Goal: Task Accomplishment & Management: Use online tool/utility

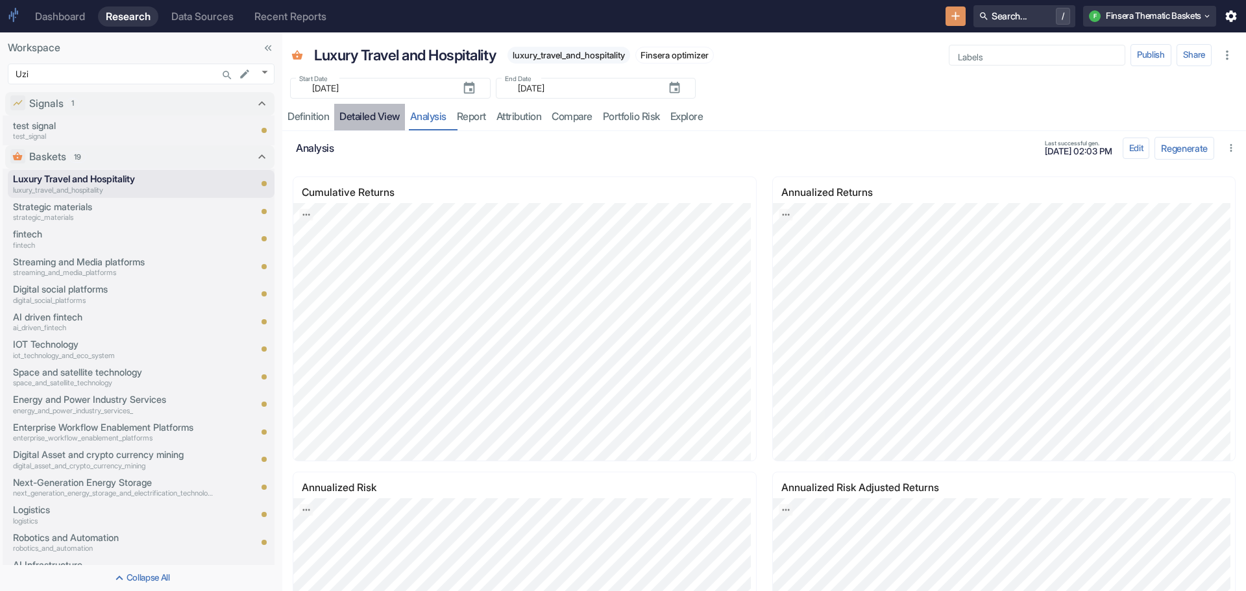
click at [367, 113] on link "detailed view" at bounding box center [369, 117] width 71 height 27
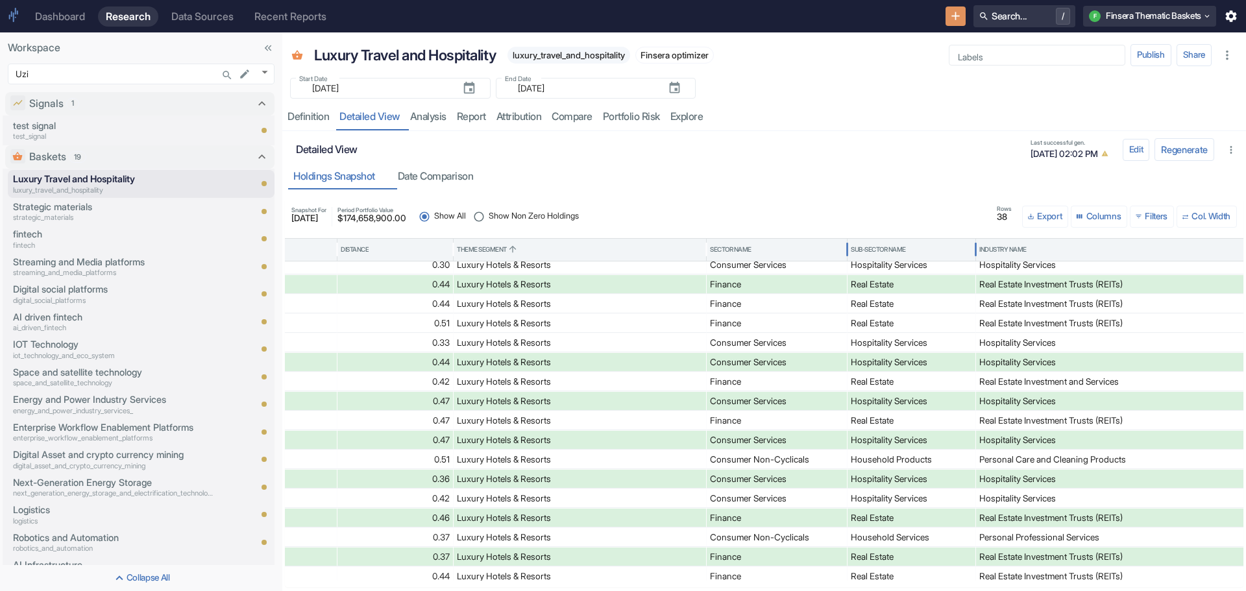
click at [869, 246] on div "Sub-Sector Name" at bounding box center [878, 249] width 55 height 9
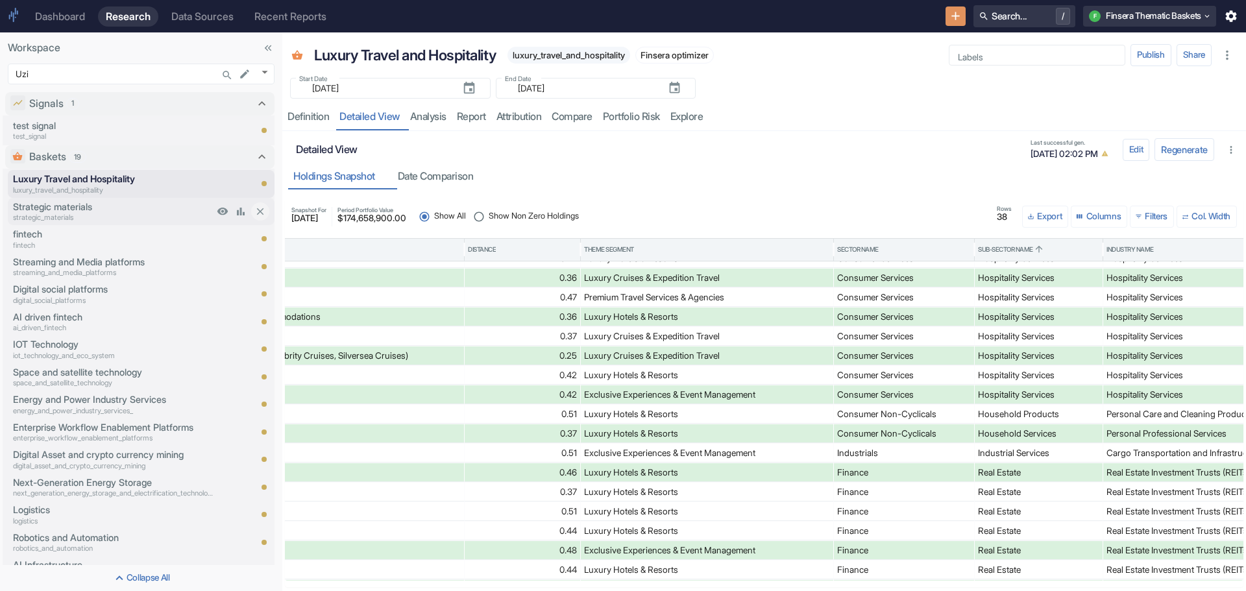
click at [64, 206] on p "Strategic materials" at bounding box center [113, 207] width 201 height 14
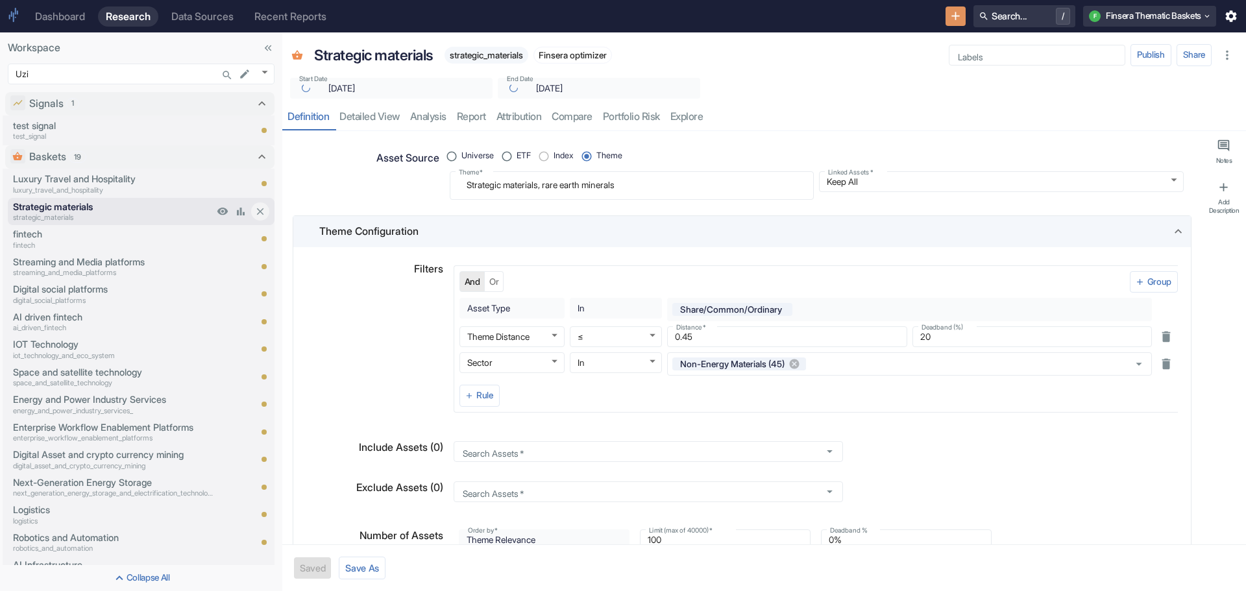
type textarea "x"
click at [427, 115] on link "analysis" at bounding box center [428, 117] width 47 height 27
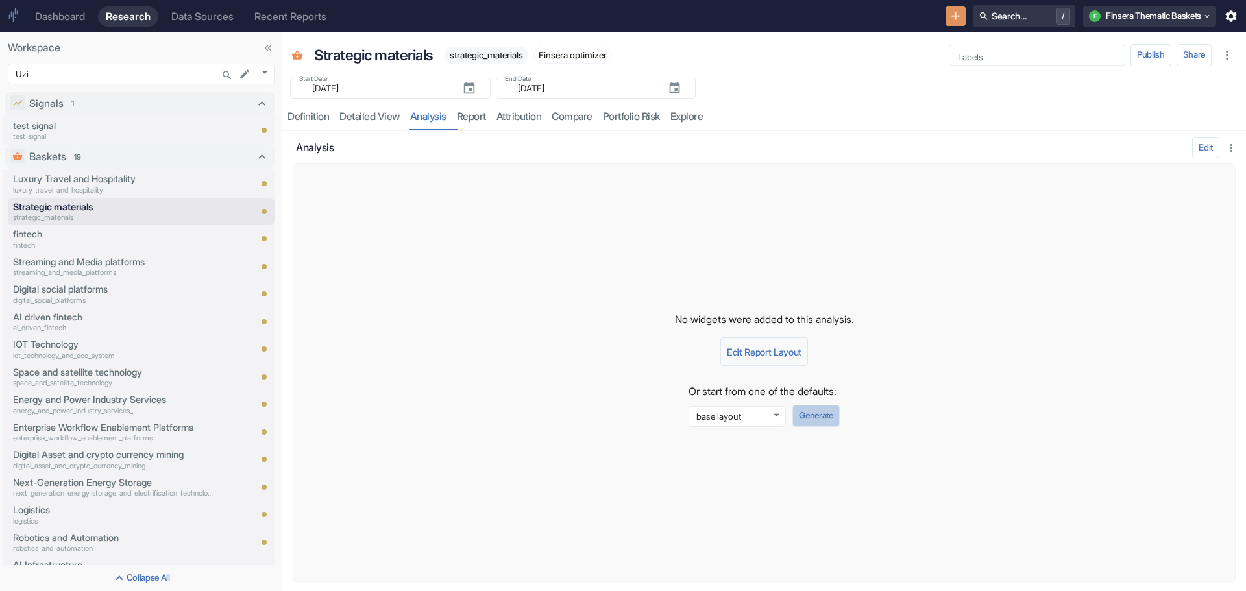
click at [810, 411] on button "Generate" at bounding box center [815, 416] width 47 height 22
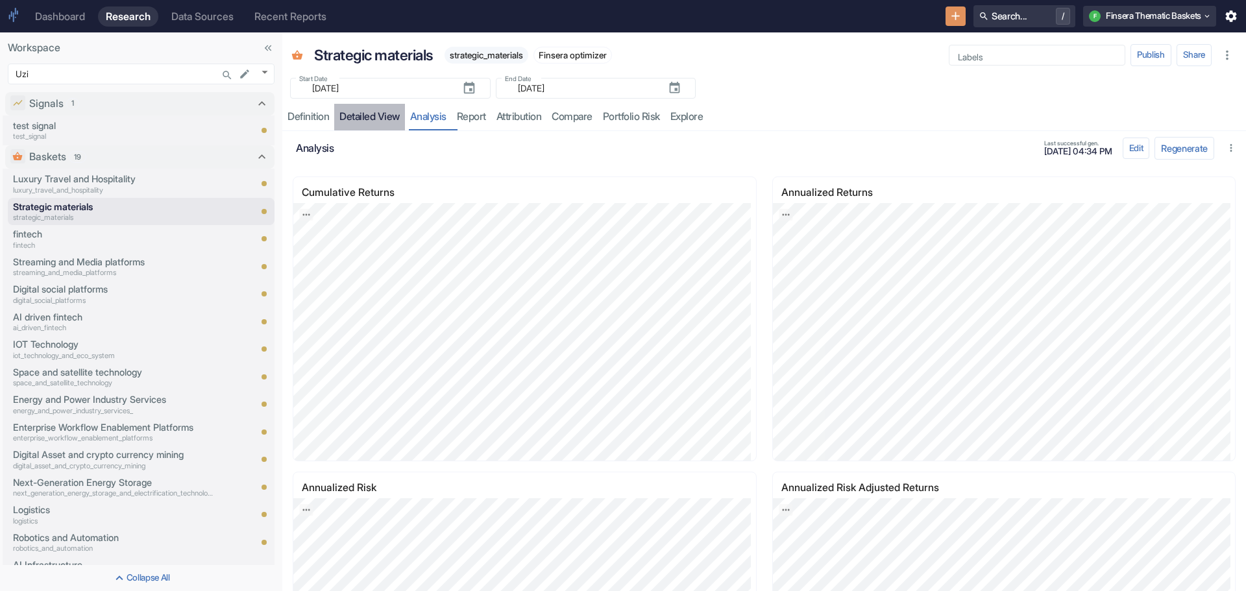
click at [359, 119] on link "detailed view" at bounding box center [369, 117] width 71 height 27
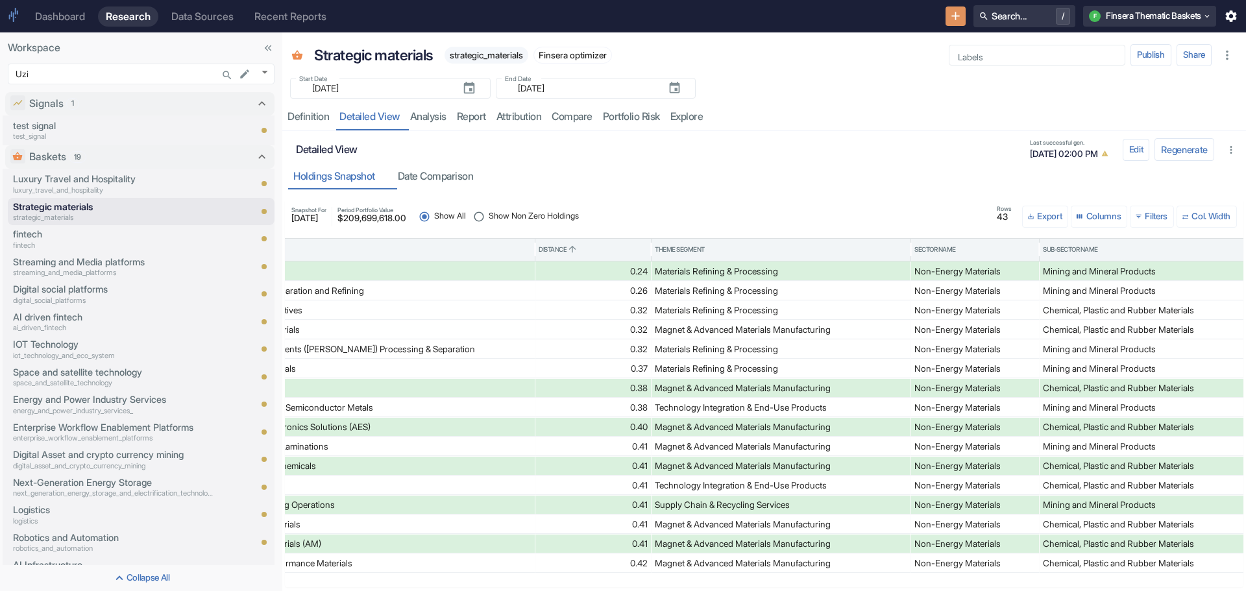
scroll to position [0, 860]
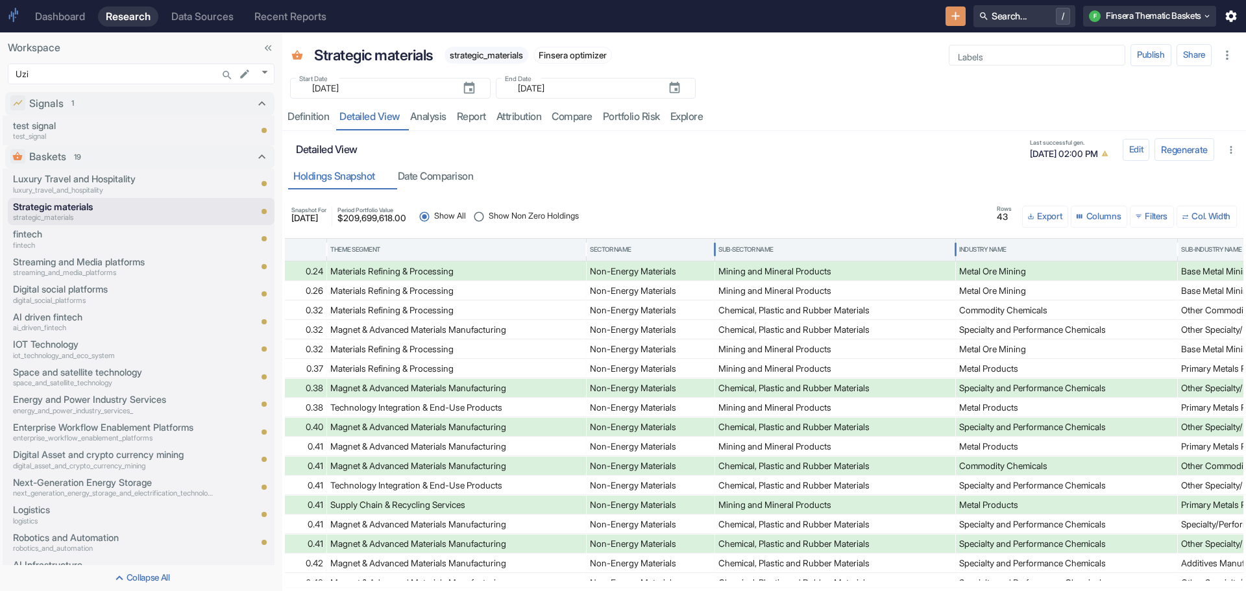
click at [752, 247] on div "Sub-Sector Name" at bounding box center [745, 249] width 55 height 9
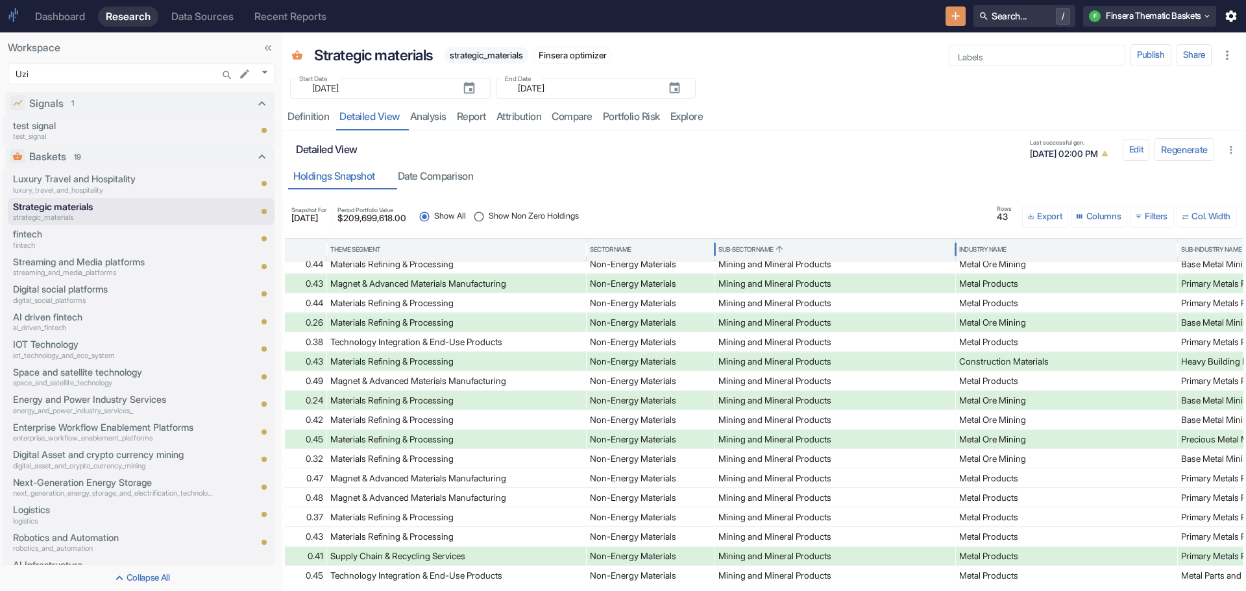
scroll to position [464, 0]
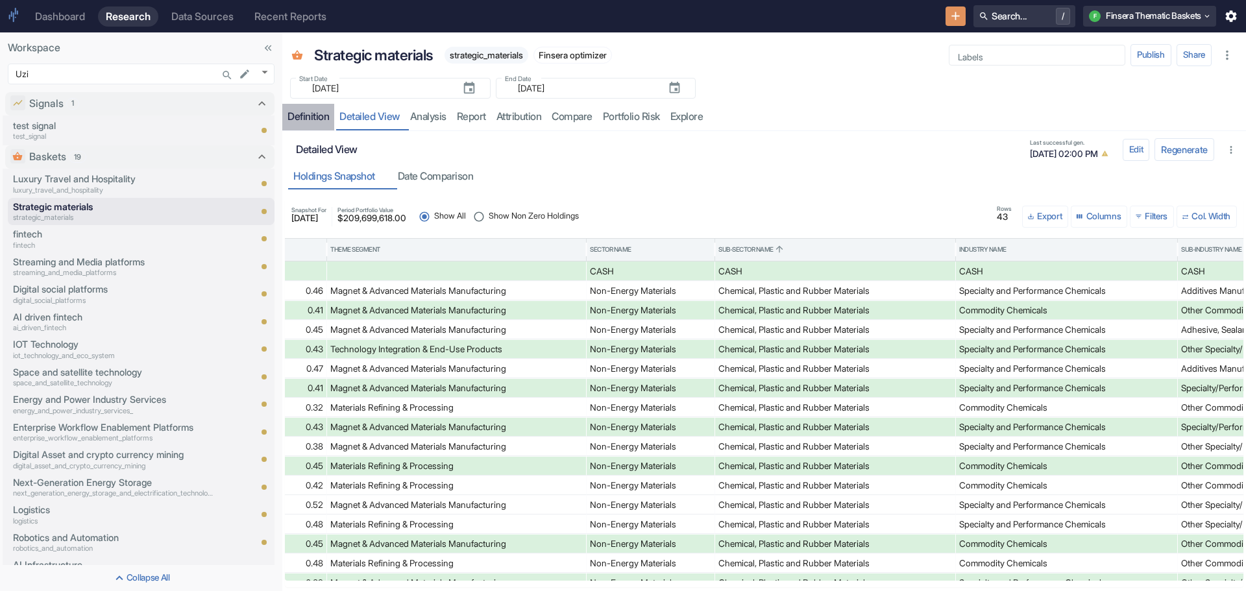
click at [303, 112] on div "Definition" at bounding box center [309, 116] width 42 height 13
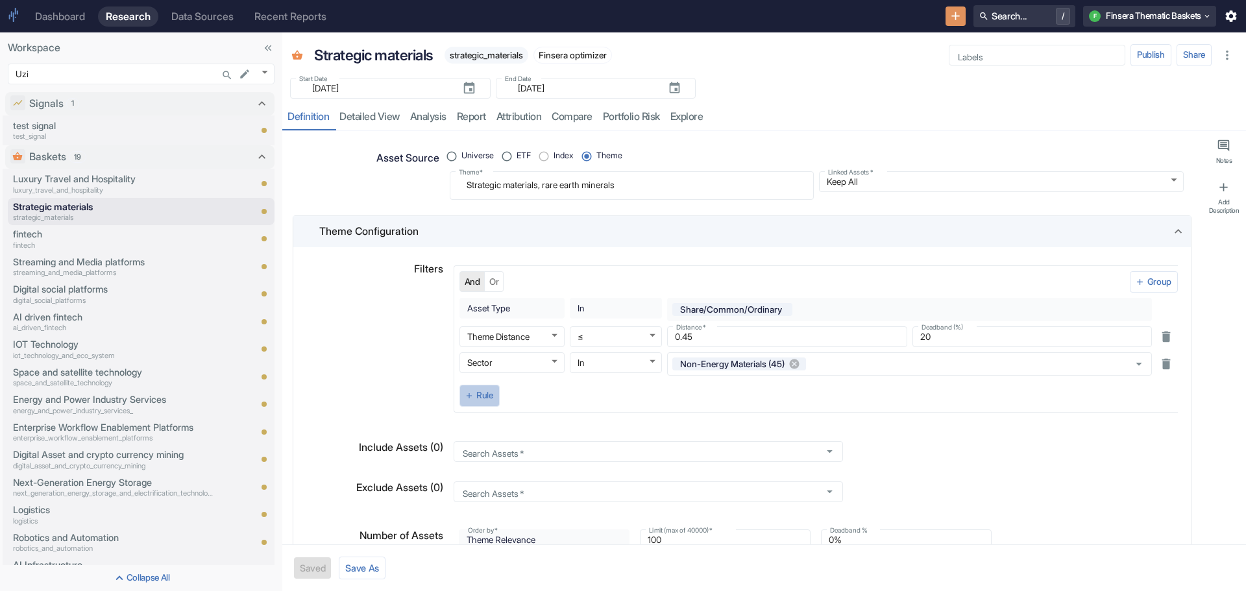
click at [474, 395] on button "Rule" at bounding box center [480, 396] width 40 height 22
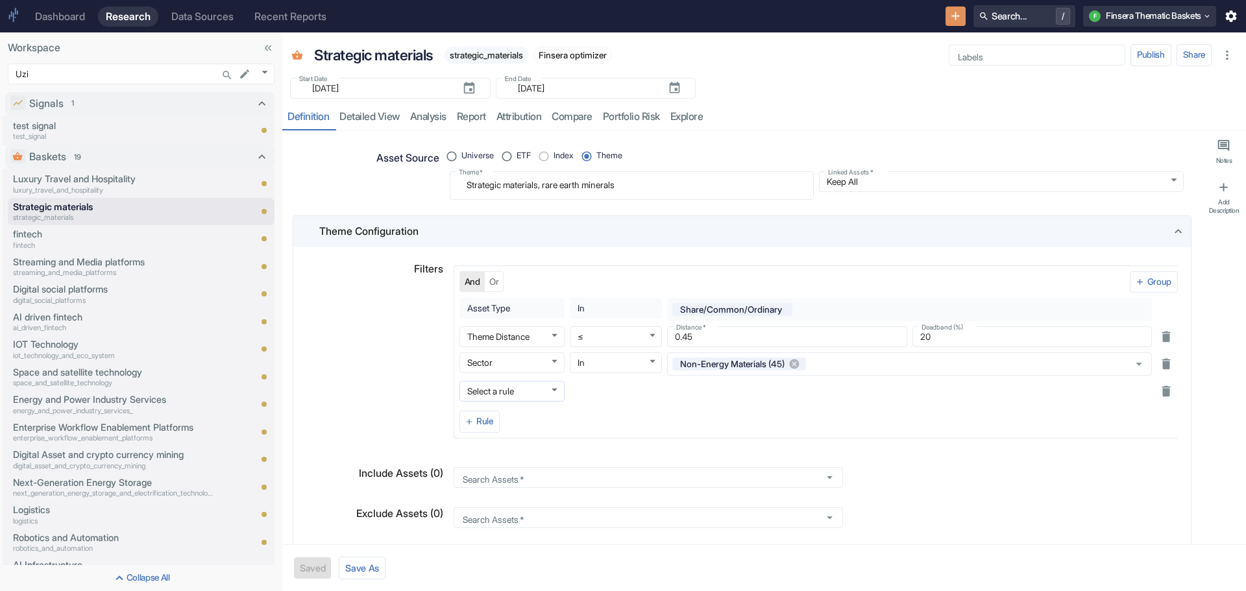
click at [559, 388] on body "Dashboard Research Data Sources Recent Reports Search... / F Finsera Thematic B…" at bounding box center [623, 295] width 1246 height 591
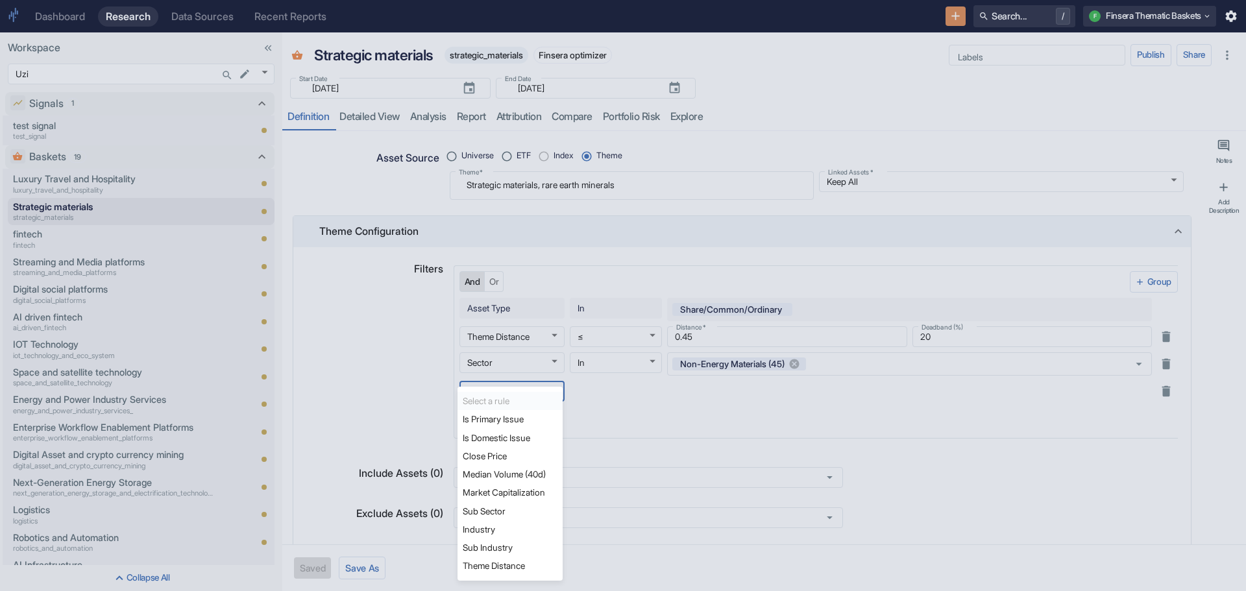
click at [511, 515] on li "Sub Sector" at bounding box center [510, 511] width 105 height 18
radio input "true"
type textarea "x"
type input "rbics_l2_id"
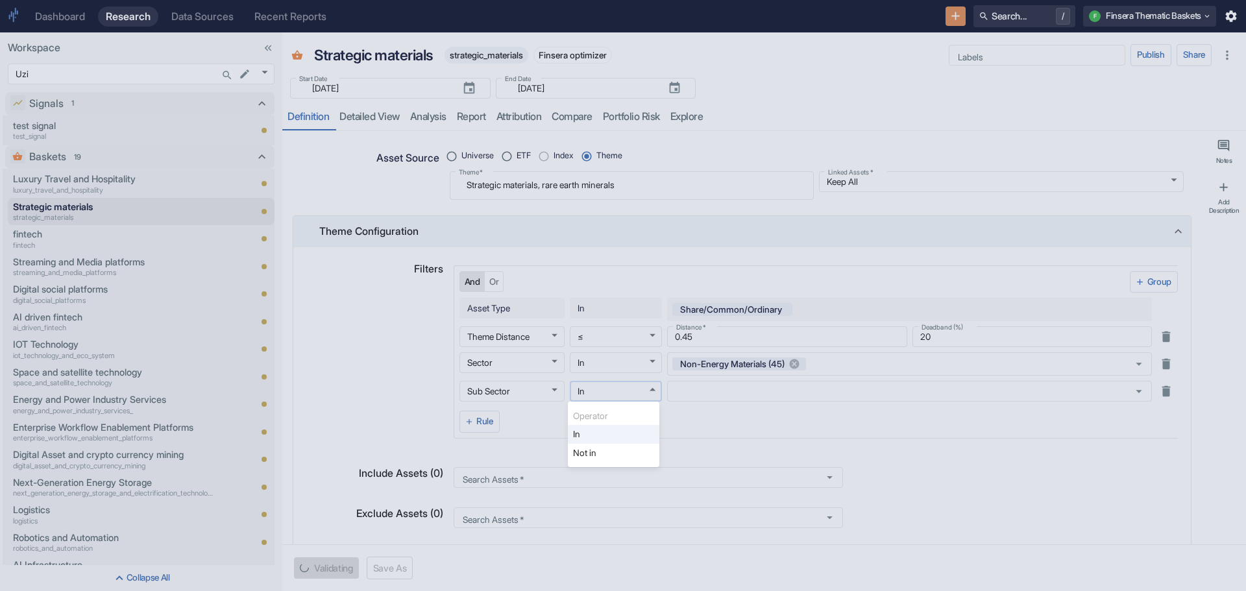
click at [649, 391] on body "Dashboard Research Data Sources Recent Reports Search... / F Finsera Thematic B…" at bounding box center [623, 295] width 1246 height 591
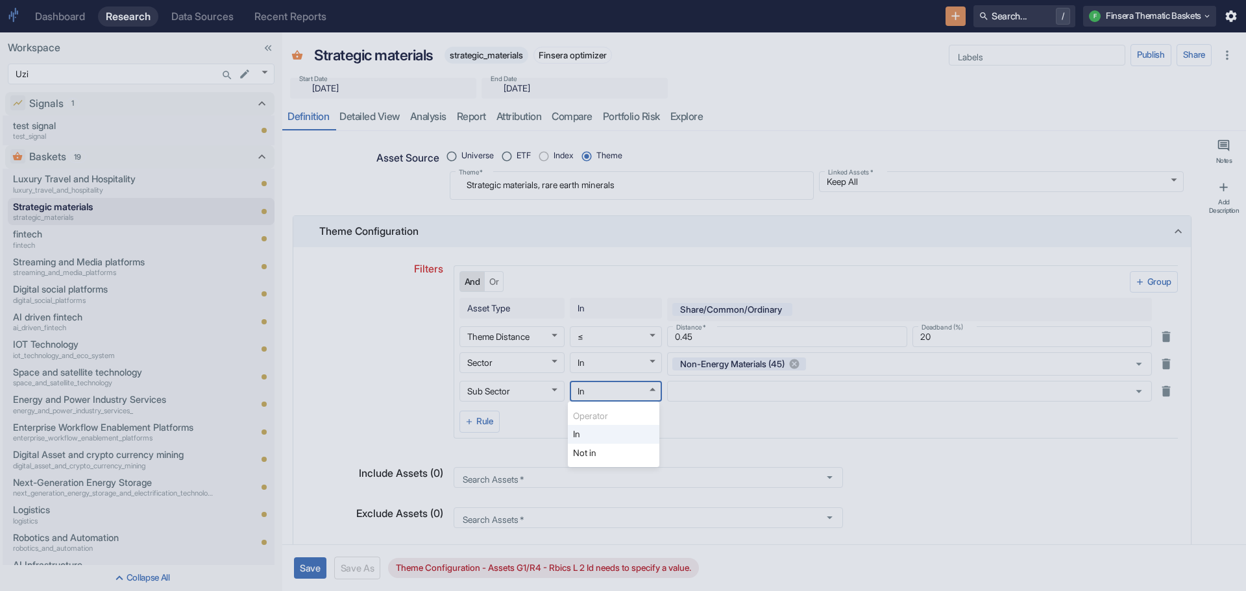
click at [616, 451] on li "Not in" at bounding box center [614, 453] width 92 height 18
type textarea "x"
type input "NOT IN"
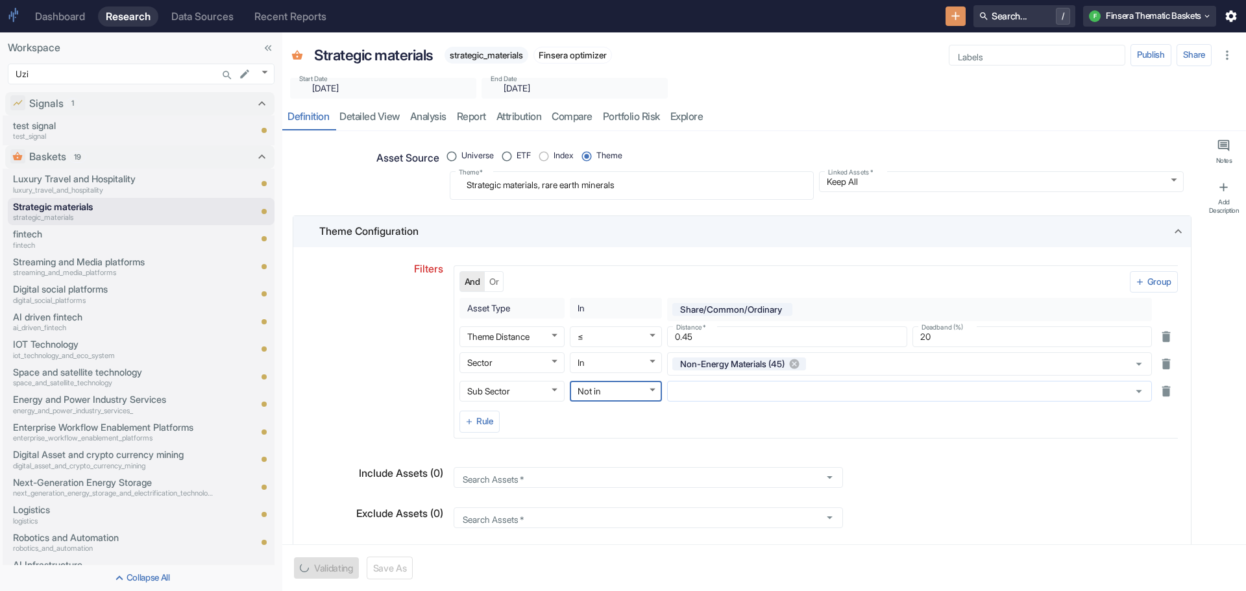
click at [1136, 391] on icon "Open" at bounding box center [1139, 391] width 6 height 3
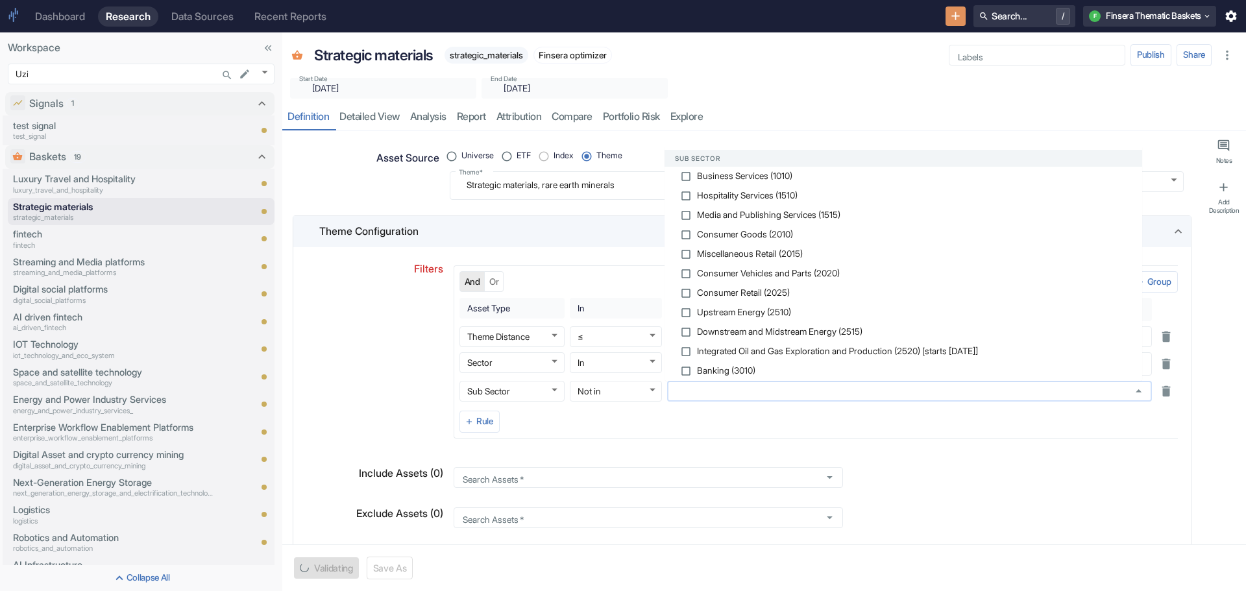
type textarea "x"
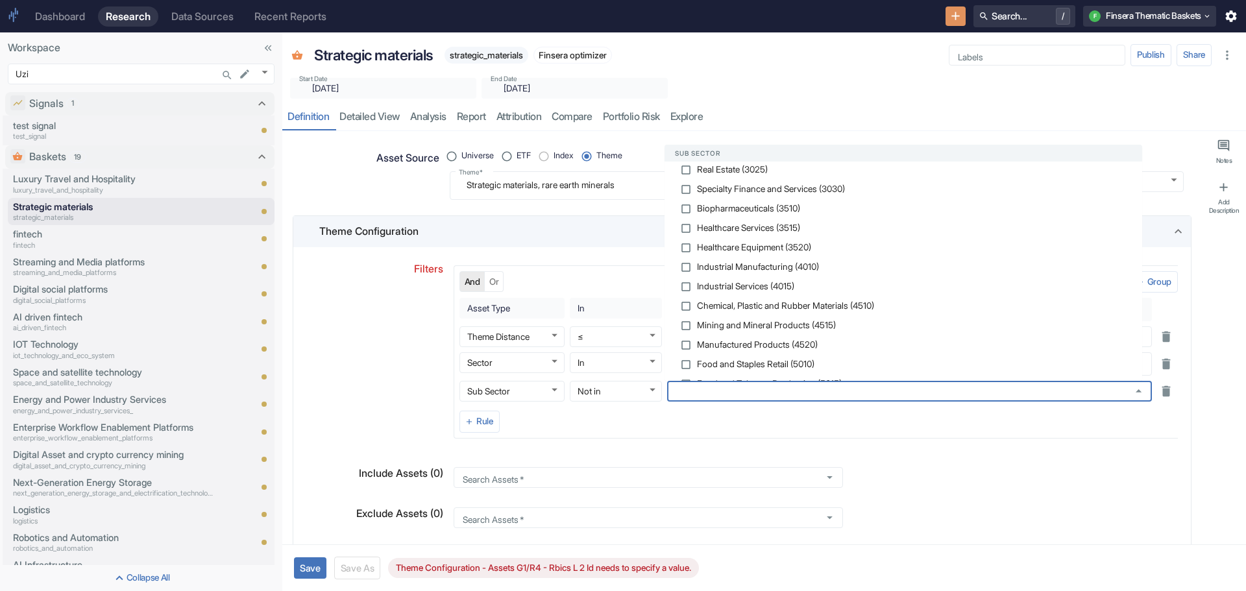
click at [687, 300] on input "checkbox" at bounding box center [686, 306] width 12 height 12
checkbox input "false"
type textarea "x"
checkbox input "true"
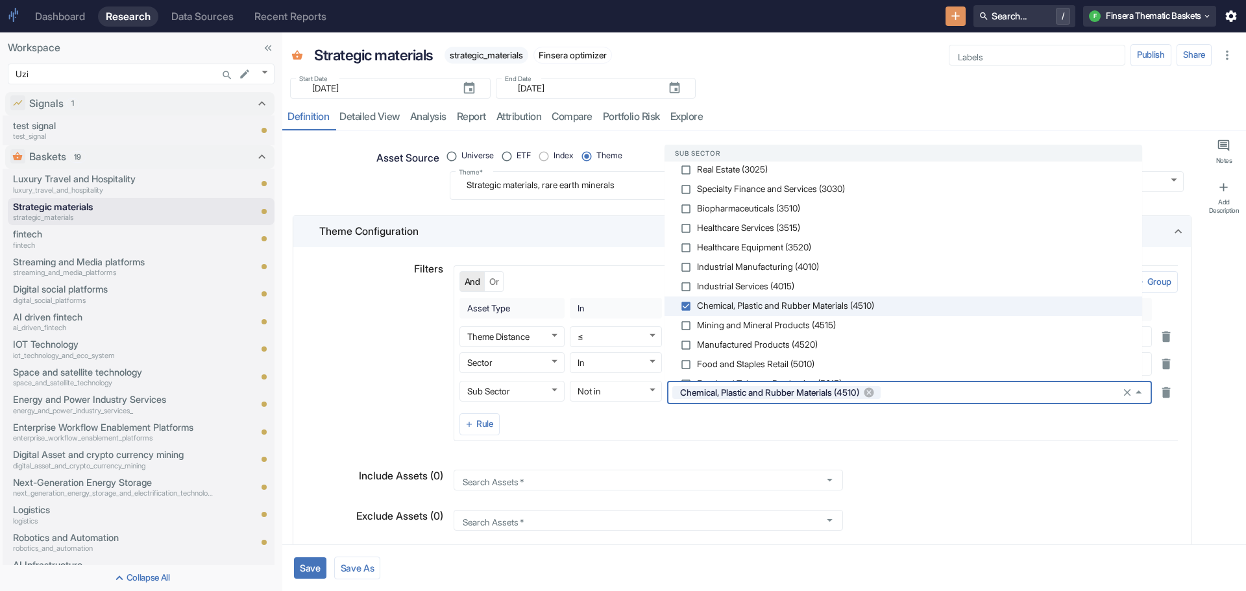
click at [308, 567] on button "Save" at bounding box center [310, 568] width 32 height 21
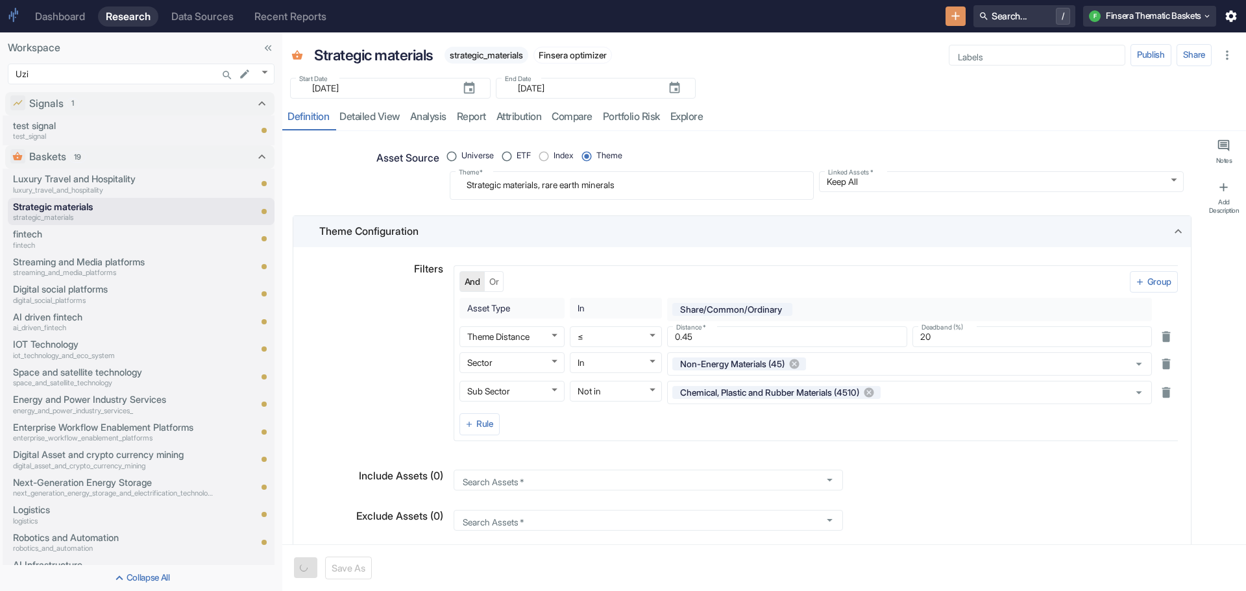
type textarea "x"
click at [371, 113] on link "detailed view" at bounding box center [369, 117] width 71 height 27
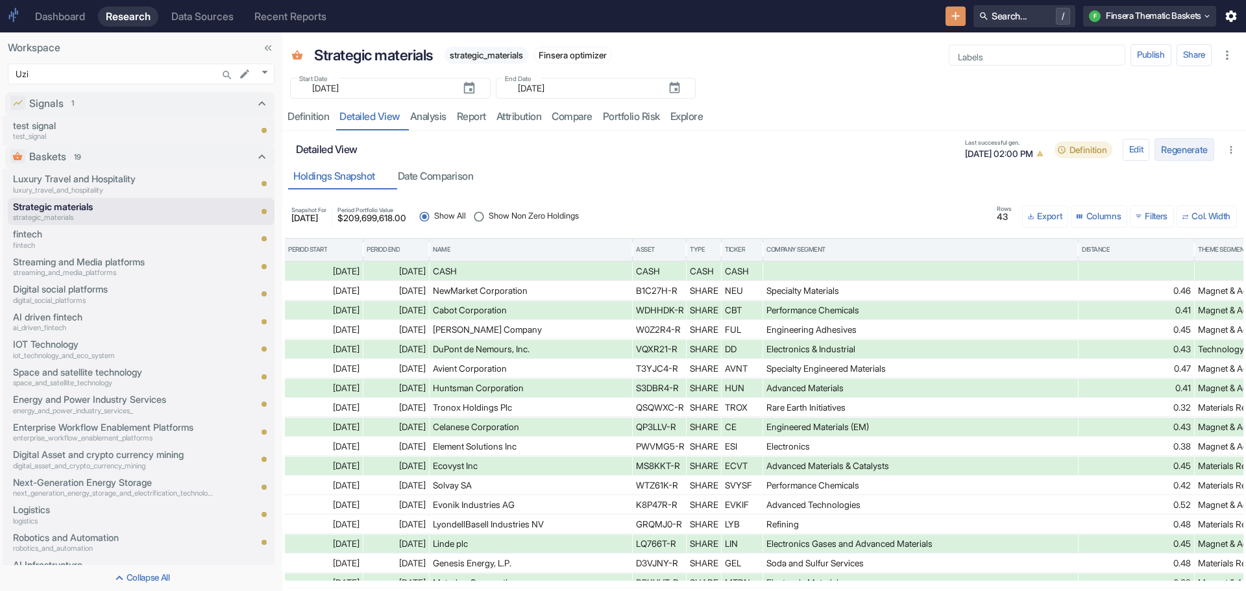
click at [1175, 149] on button "Regenerate" at bounding box center [1185, 149] width 60 height 23
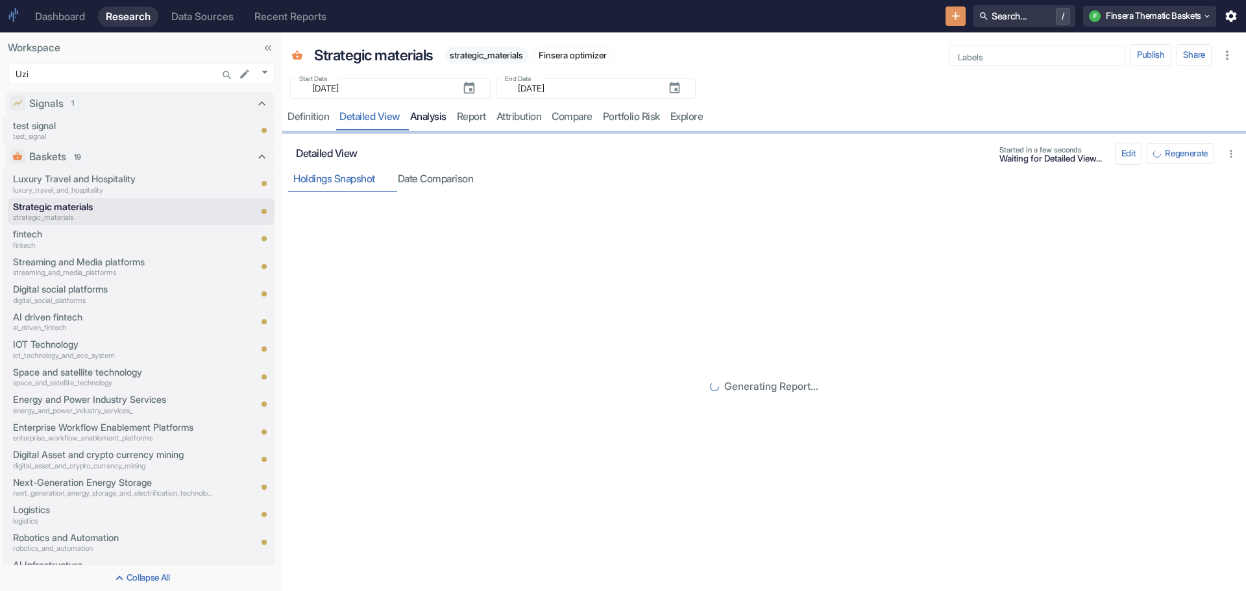
click at [434, 114] on link "analysis" at bounding box center [428, 117] width 47 height 27
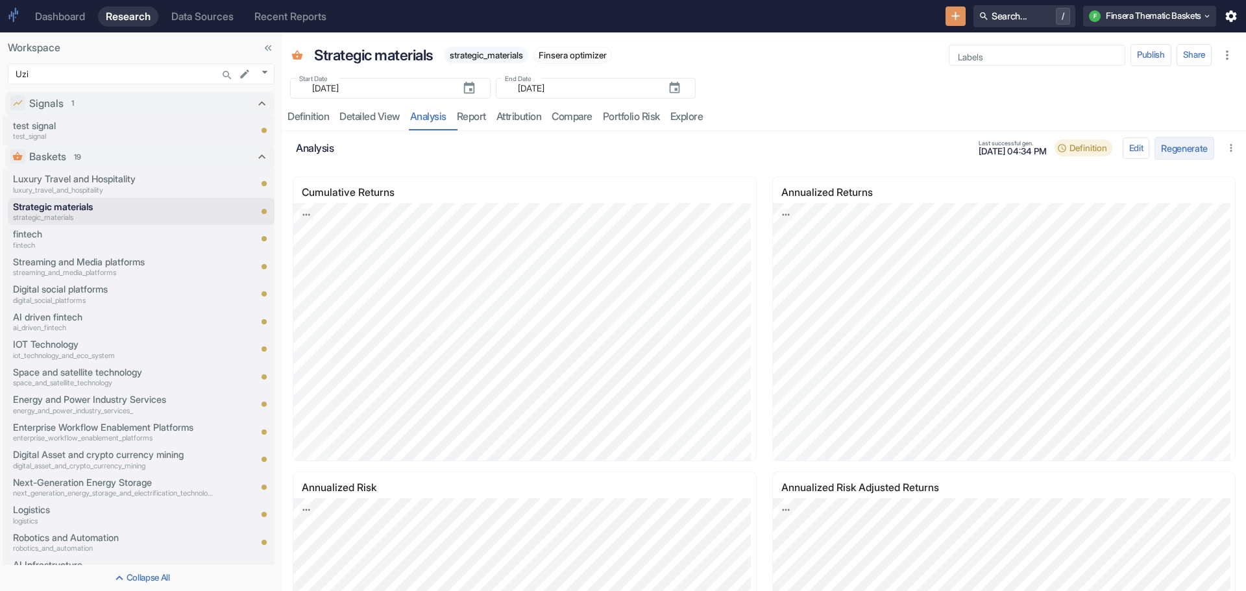
click at [1164, 147] on button "Regenerate" at bounding box center [1185, 148] width 60 height 23
click at [369, 116] on link "detailed view" at bounding box center [369, 117] width 71 height 27
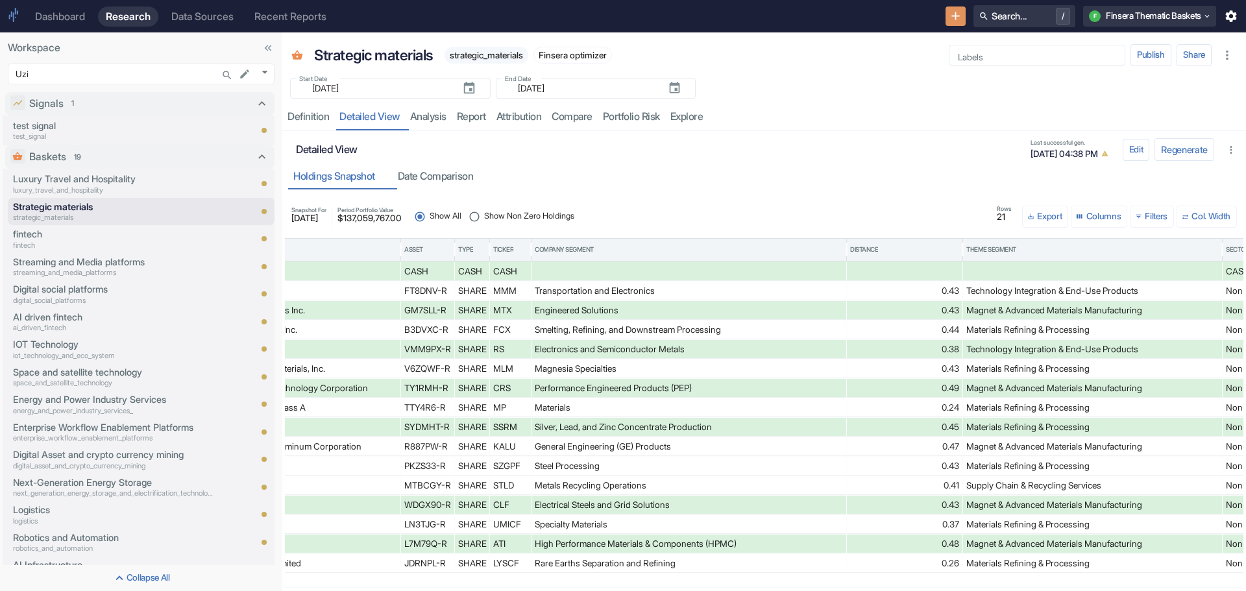
scroll to position [0, 281]
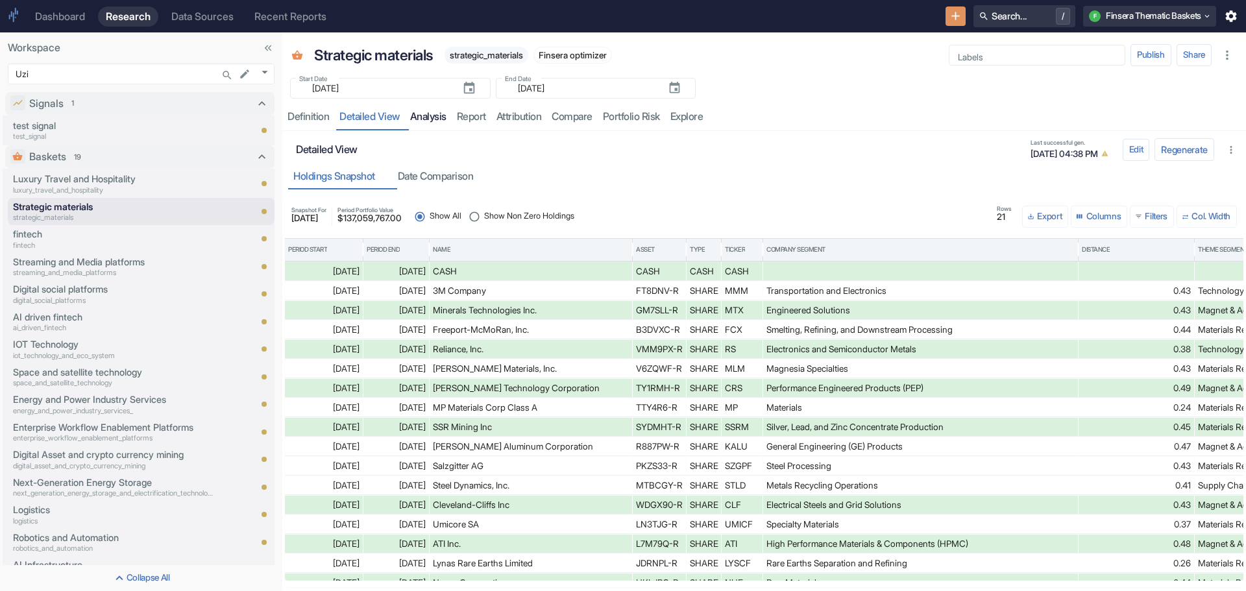
click at [439, 116] on link "analysis" at bounding box center [428, 117] width 47 height 27
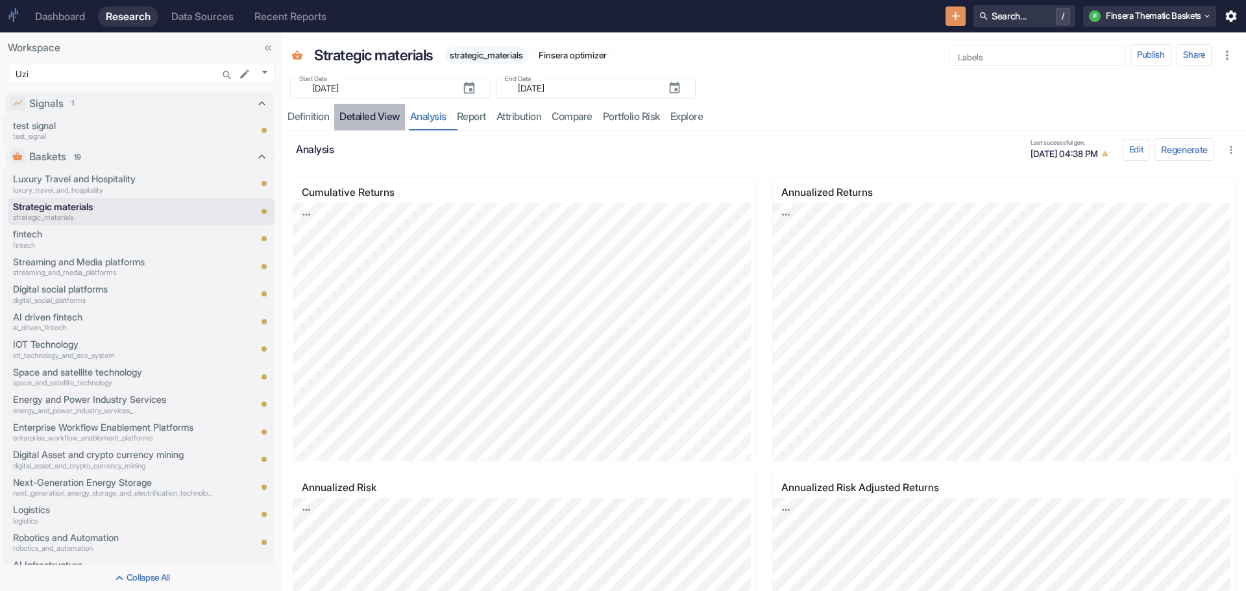
click at [369, 112] on link "detailed view" at bounding box center [369, 117] width 71 height 27
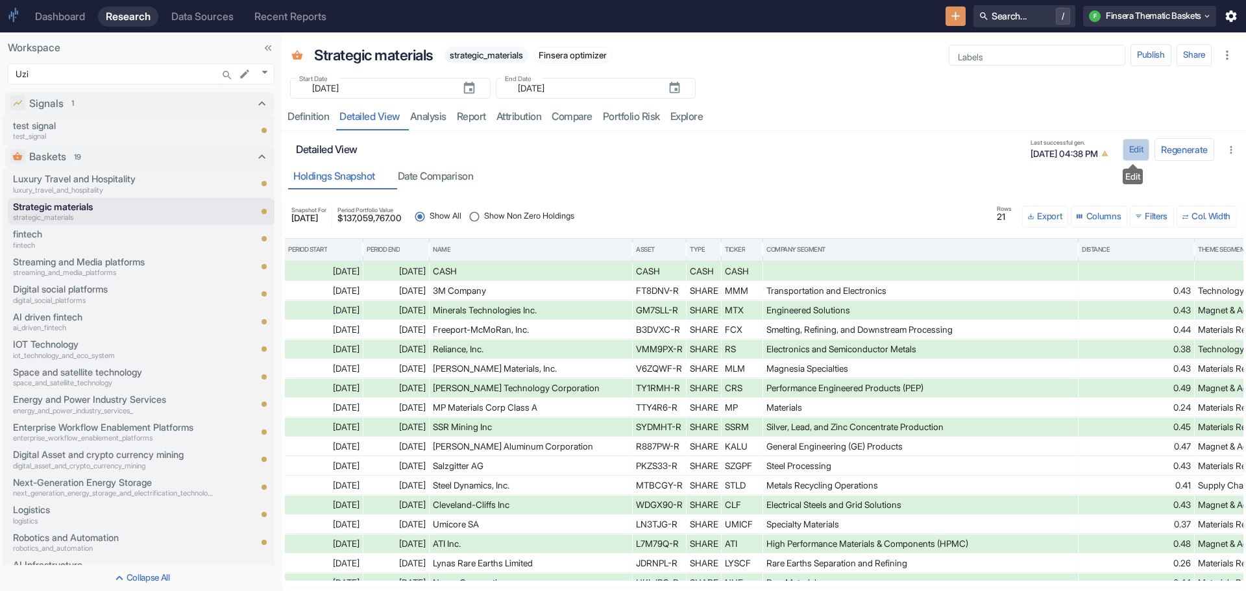
click at [1138, 145] on button "Edit" at bounding box center [1136, 150] width 27 height 22
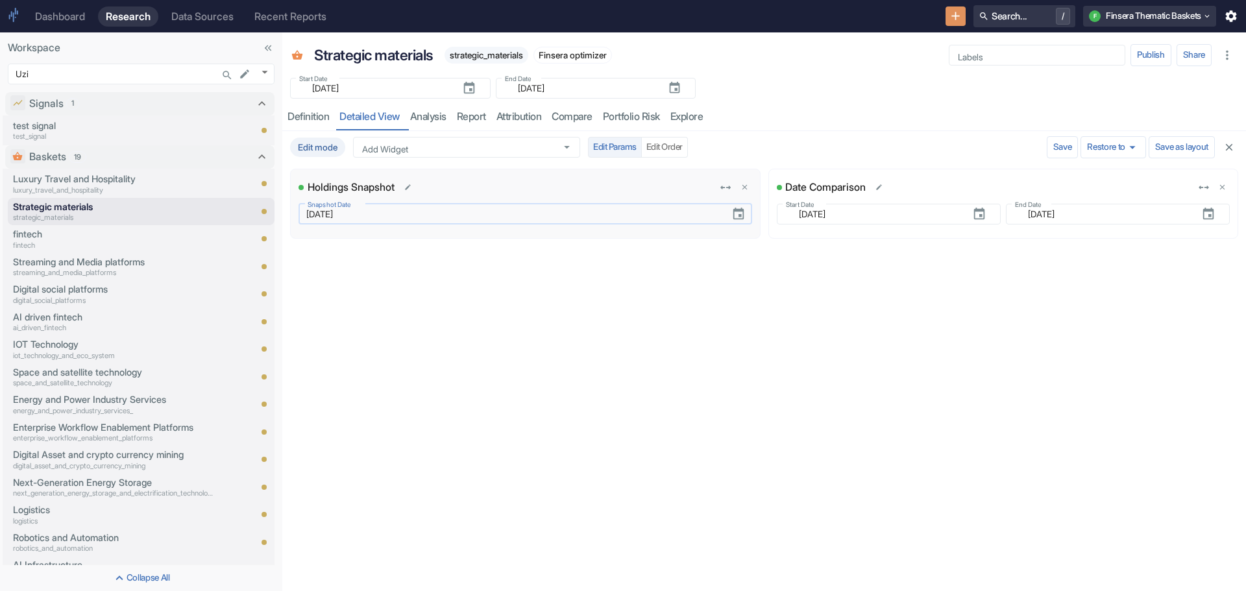
click at [342, 215] on input "[DATE]" at bounding box center [510, 214] width 423 height 16
click at [740, 211] on icon "Choose date, selected date is Apr 23, 2025" at bounding box center [738, 214] width 10 height 12
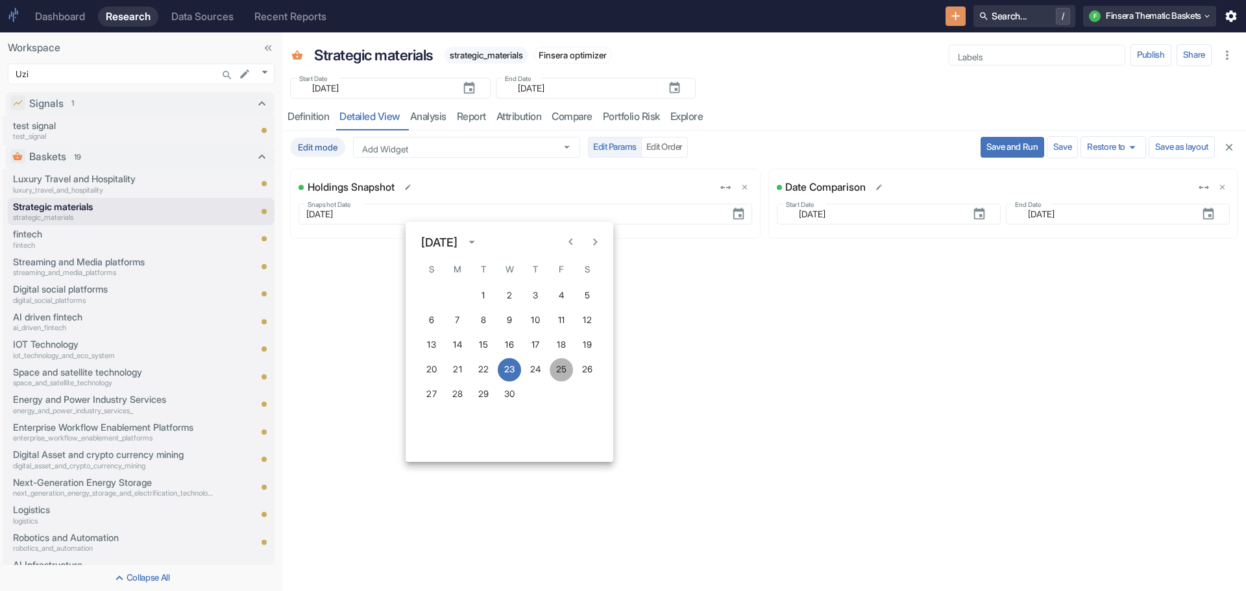
click at [558, 370] on button "25" at bounding box center [561, 369] width 23 height 23
type input "[DATE]"
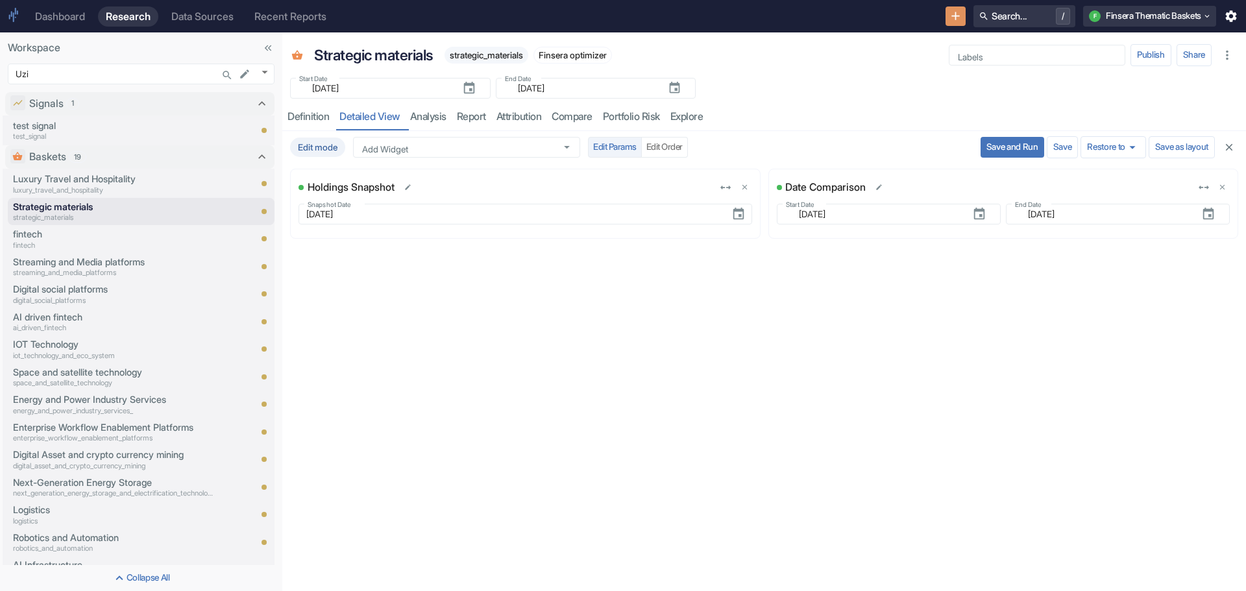
click at [1003, 141] on button "Save and Run" at bounding box center [1013, 147] width 64 height 21
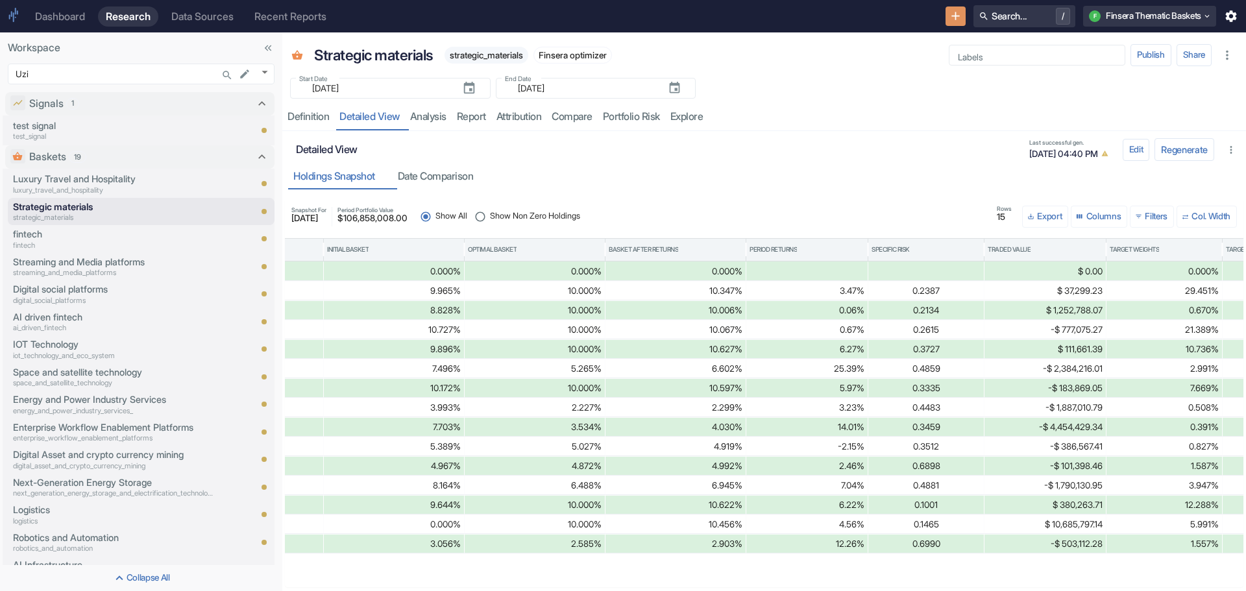
scroll to position [0, 2315]
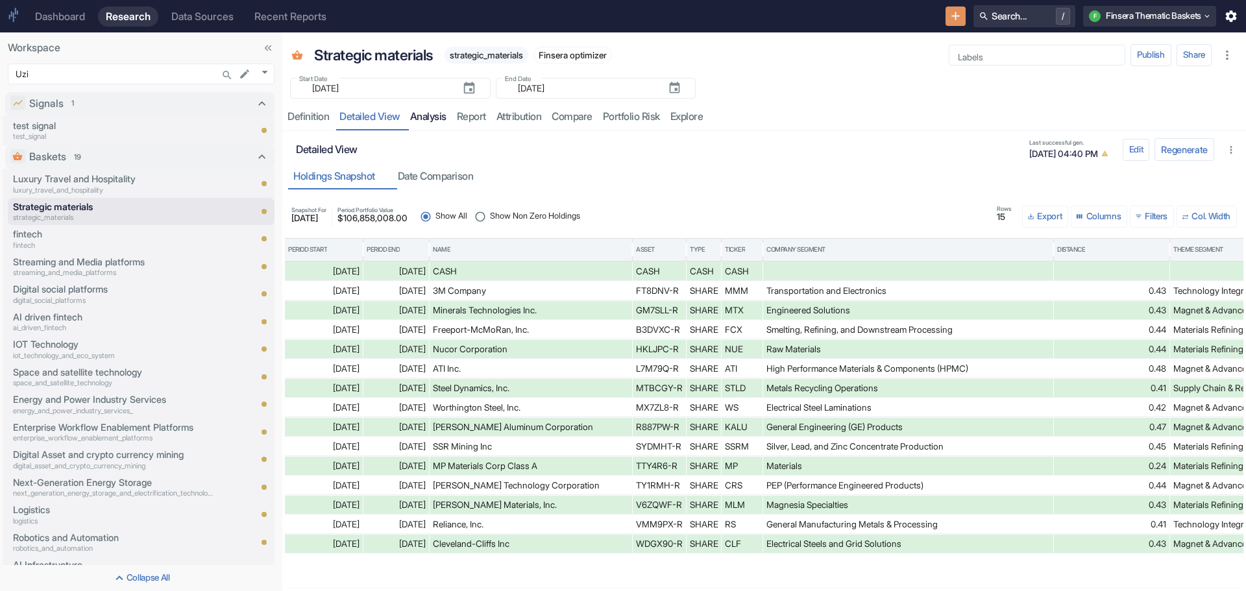
click at [431, 117] on link "analysis" at bounding box center [428, 117] width 47 height 27
